Goal: Task Accomplishment & Management: Complete application form

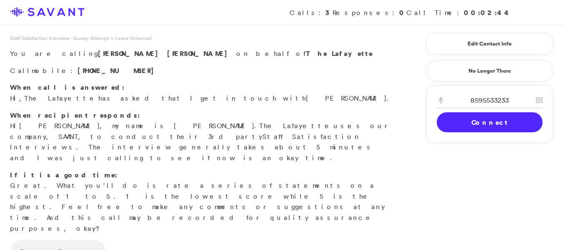
click at [456, 120] on link "Connect" at bounding box center [490, 122] width 106 height 20
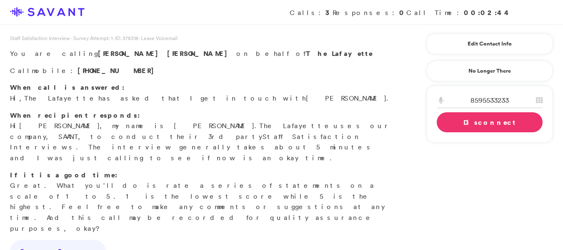
click at [456, 120] on link "Disconnect" at bounding box center [490, 122] width 106 height 20
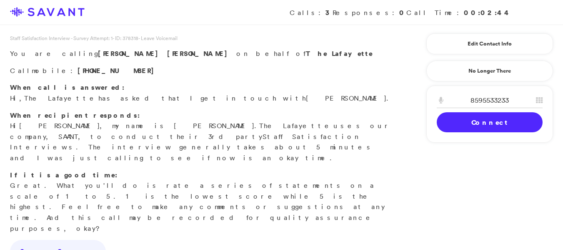
scroll to position [89, 0]
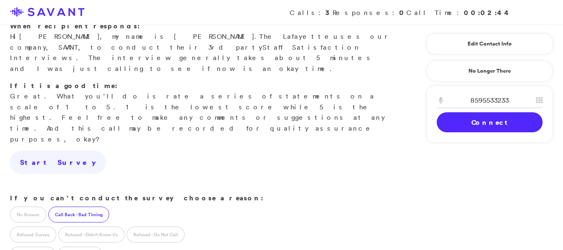
click at [75, 206] on label "Call Back - Bad Timing" at bounding box center [78, 214] width 61 height 16
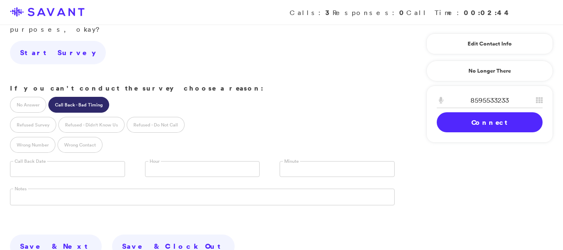
scroll to position [214, 0]
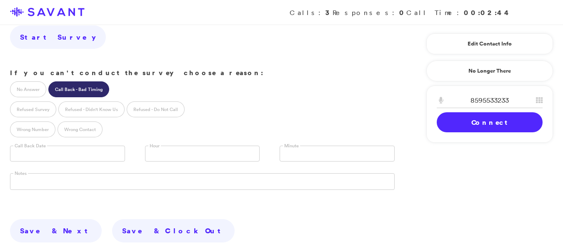
click at [39, 146] on input "text" at bounding box center [67, 154] width 115 height 16
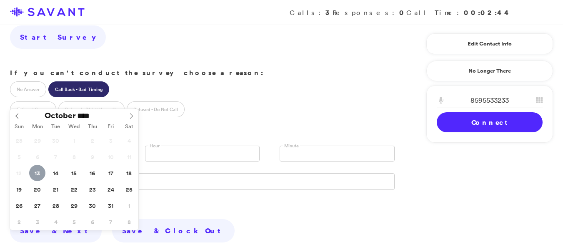
type input "**********"
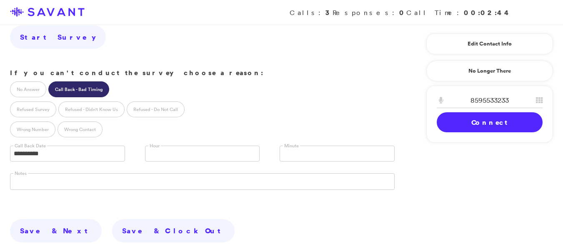
click at [159, 146] on link at bounding box center [202, 154] width 115 height 16
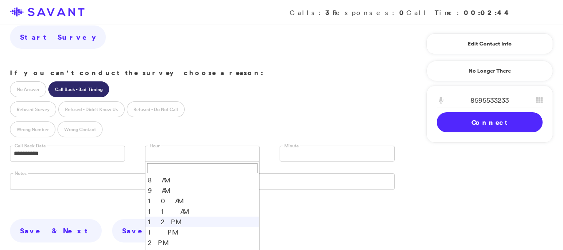
click at [151, 216] on li "12 PM" at bounding box center [203, 221] width 114 height 10
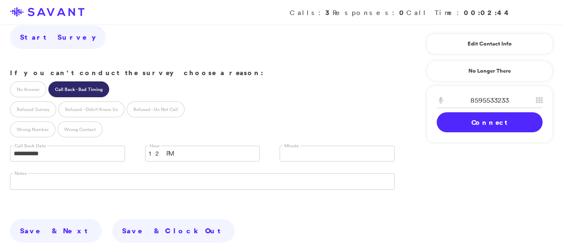
click at [324, 146] on link at bounding box center [337, 154] width 115 height 16
click at [288, 182] on li "30" at bounding box center [337, 187] width 114 height 10
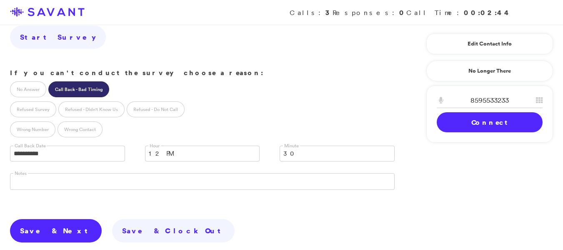
click at [40, 219] on link "Save & Next" at bounding box center [56, 230] width 92 height 23
